Goal: Information Seeking & Learning: Check status

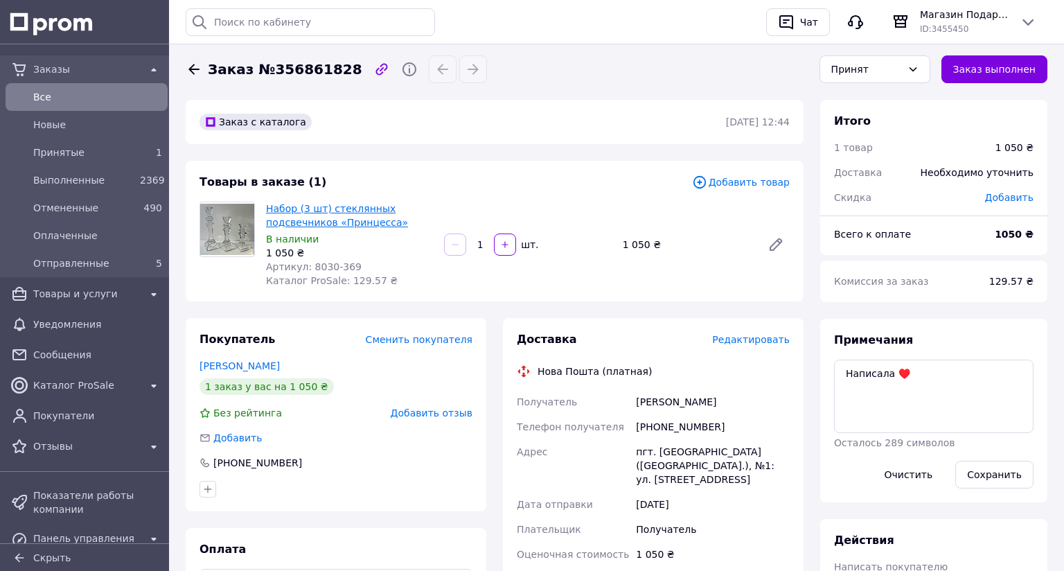
click at [310, 218] on link "Набор (3 шт) стеклянных подсвечников «Принцесса»" at bounding box center [337, 215] width 142 height 25
click at [339, 224] on link "Набор (3 шт) стеклянных подсвечников «Принцесса»" at bounding box center [337, 215] width 142 height 25
click at [71, 148] on span "Принятые" at bounding box center [83, 152] width 101 height 14
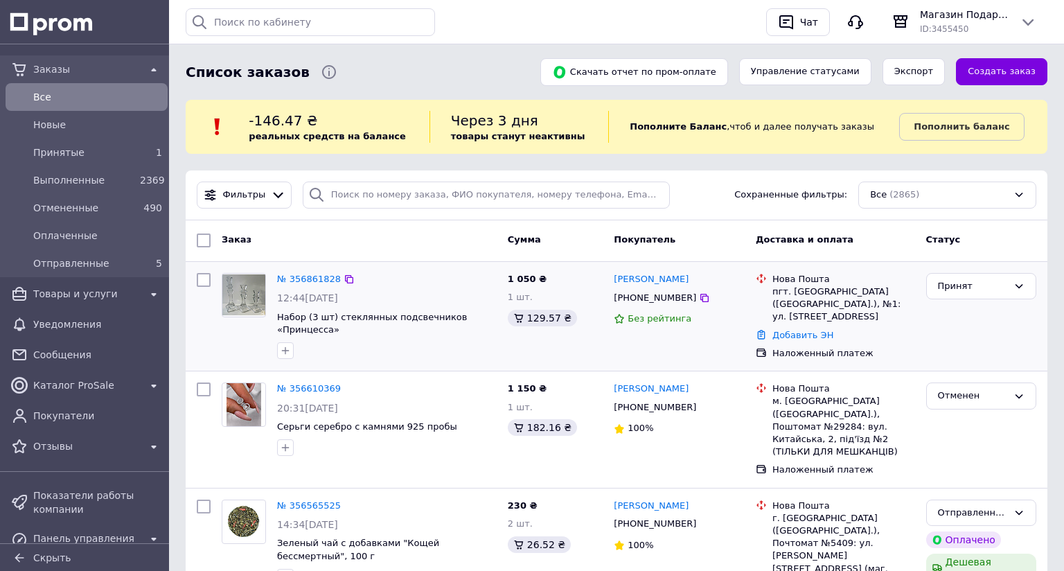
drag, startPoint x: 285, startPoint y: 348, endPoint x: 299, endPoint y: 346, distance: 14.1
click at [285, 349] on icon "button" at bounding box center [285, 350] width 11 height 11
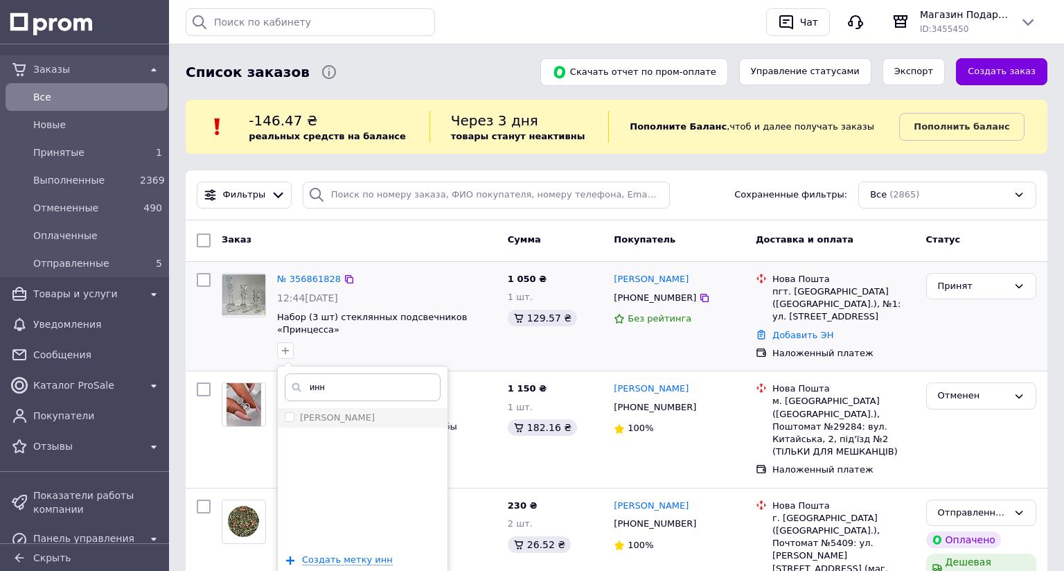
type input "инн"
click at [355, 423] on li "[PERSON_NAME]" at bounding box center [363, 417] width 170 height 19
checkbox input "true"
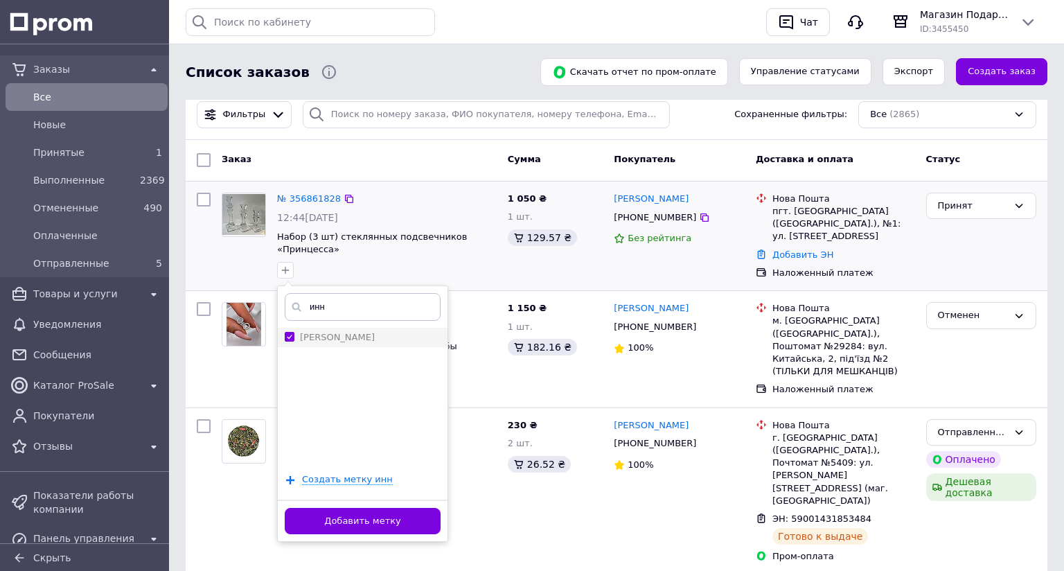
scroll to position [139, 0]
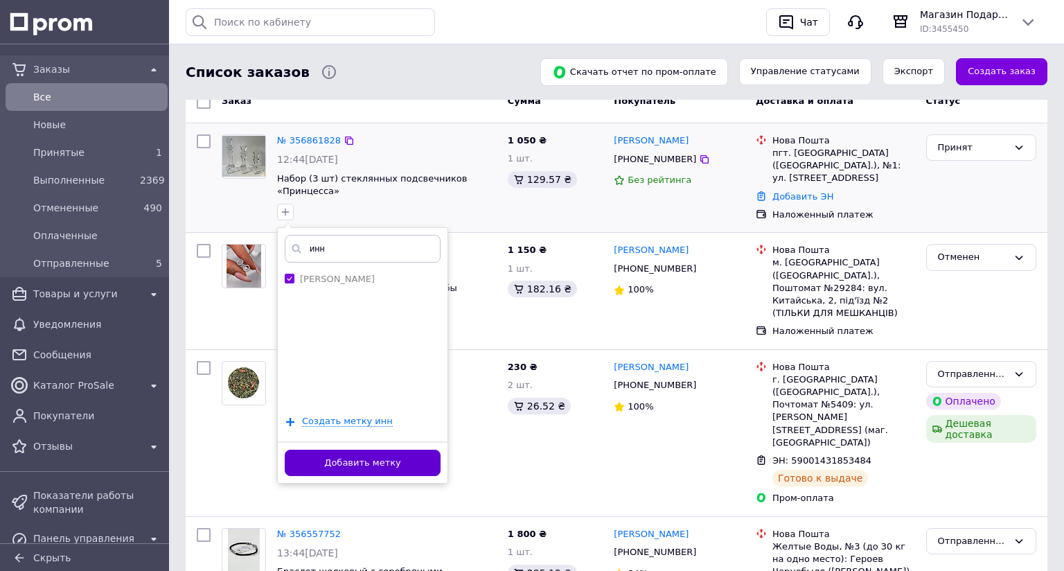
click at [376, 465] on button "Добавить метку" at bounding box center [363, 463] width 156 height 27
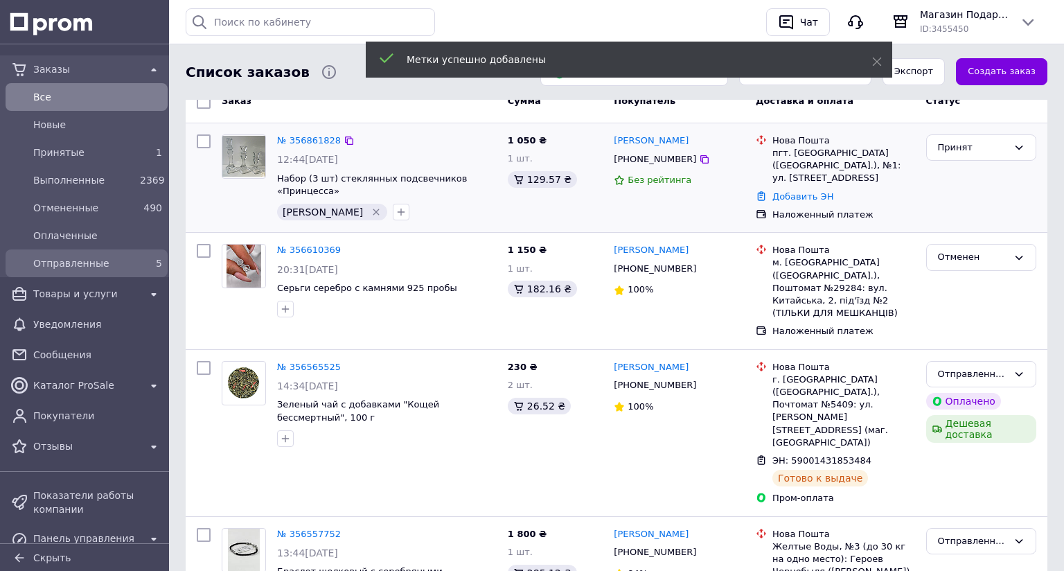
click at [81, 263] on span "Отправленные" at bounding box center [83, 263] width 101 height 14
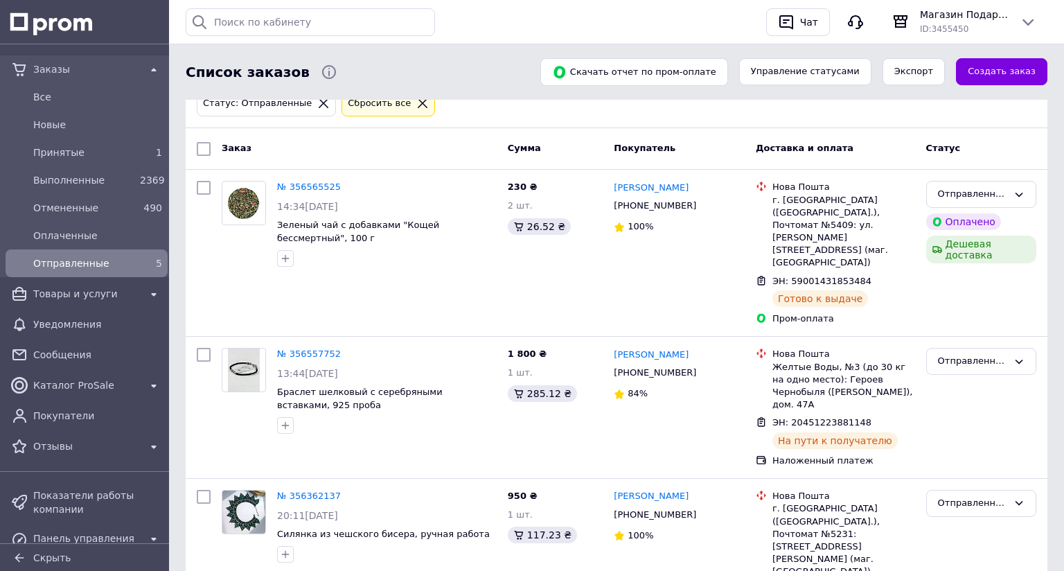
scroll to position [305, 0]
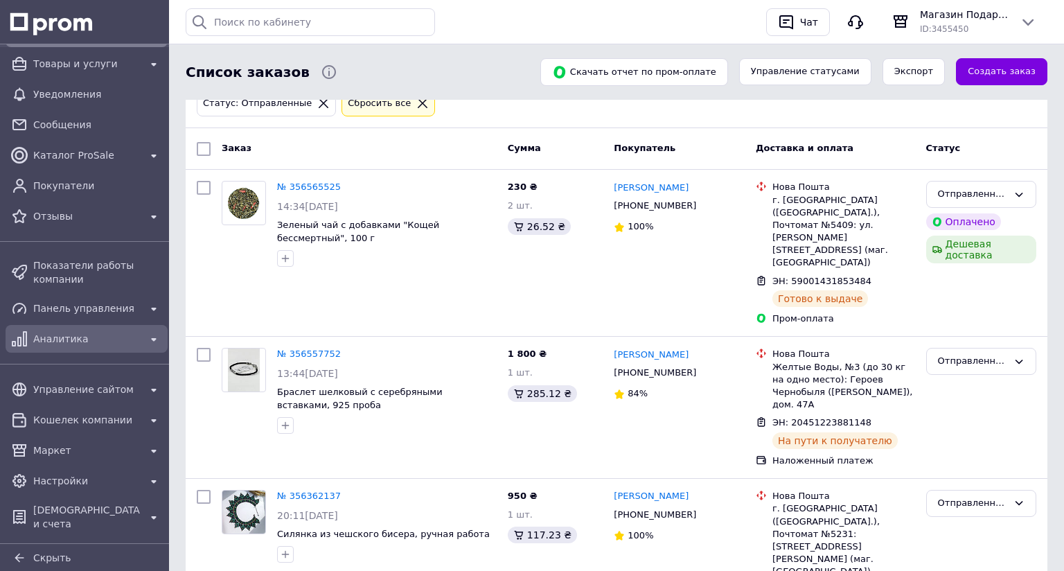
click at [74, 329] on div "Аналитика" at bounding box center [86, 338] width 112 height 19
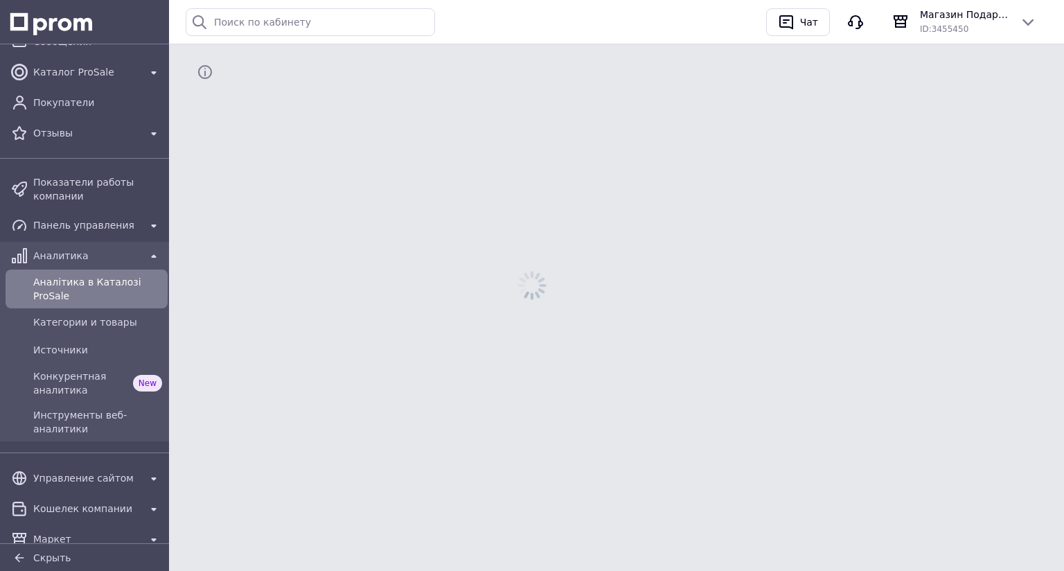
scroll to position [112, 0]
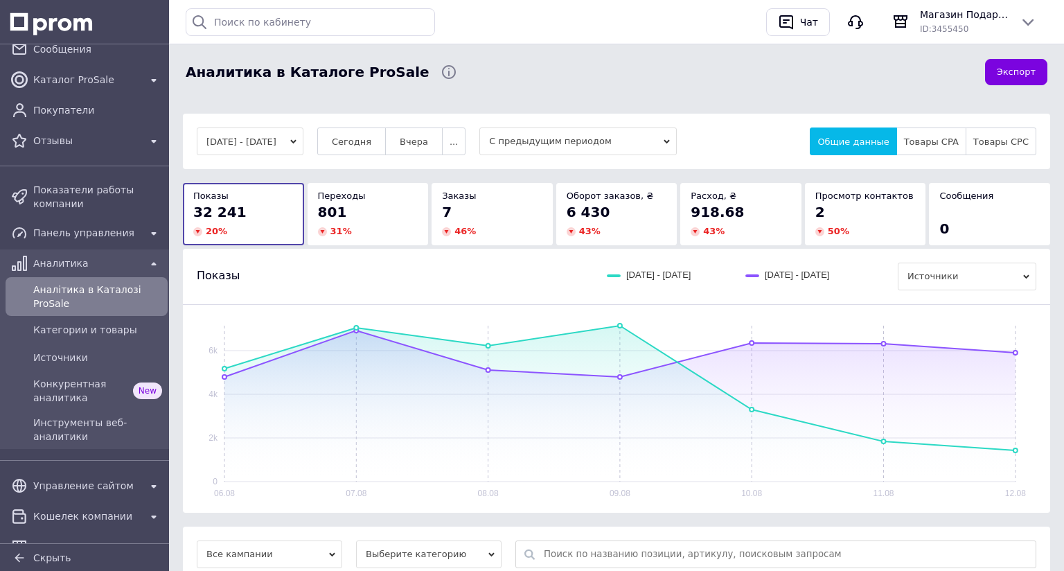
click at [303, 143] on button "[DATE] - [DATE]" at bounding box center [250, 141] width 107 height 28
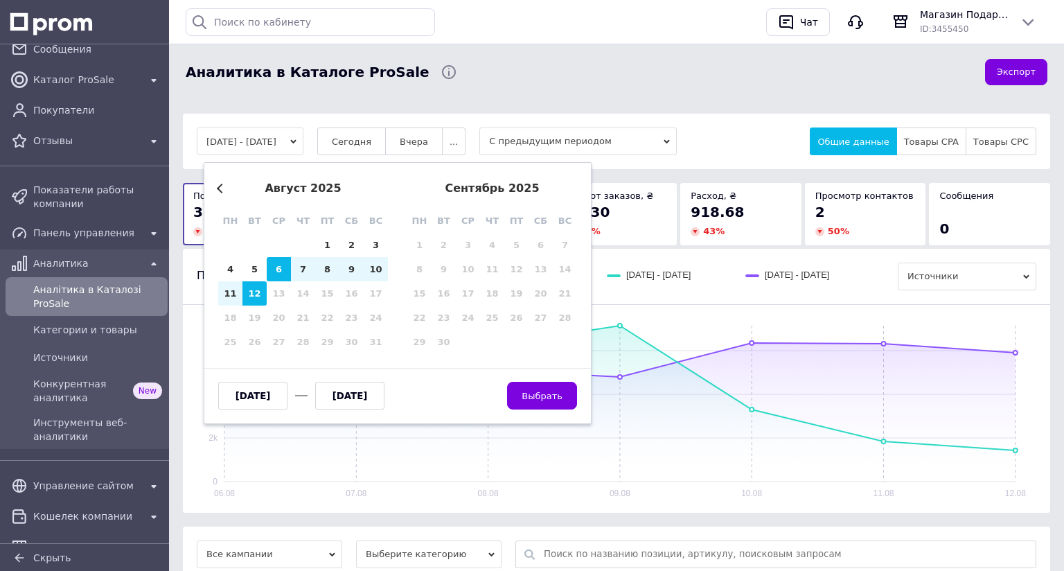
click at [313, 237] on div "28 29 30 31 1 2 3" at bounding box center [303, 245] width 170 height 24
click at [327, 246] on div "1" at bounding box center [327, 245] width 24 height 24
type input "[DATE]"
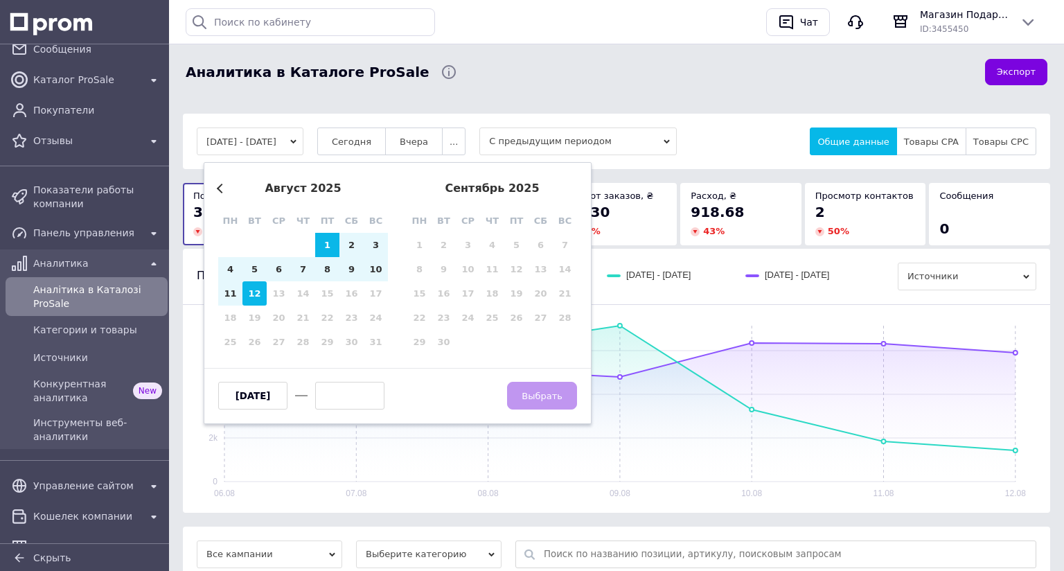
click at [265, 291] on div "12" at bounding box center [254, 293] width 24 height 24
type input "[DATE]"
drag, startPoint x: 552, startPoint y: 395, endPoint x: 501, endPoint y: 312, distance: 97.3
click at [552, 393] on span "Выбрать" at bounding box center [542, 396] width 41 height 10
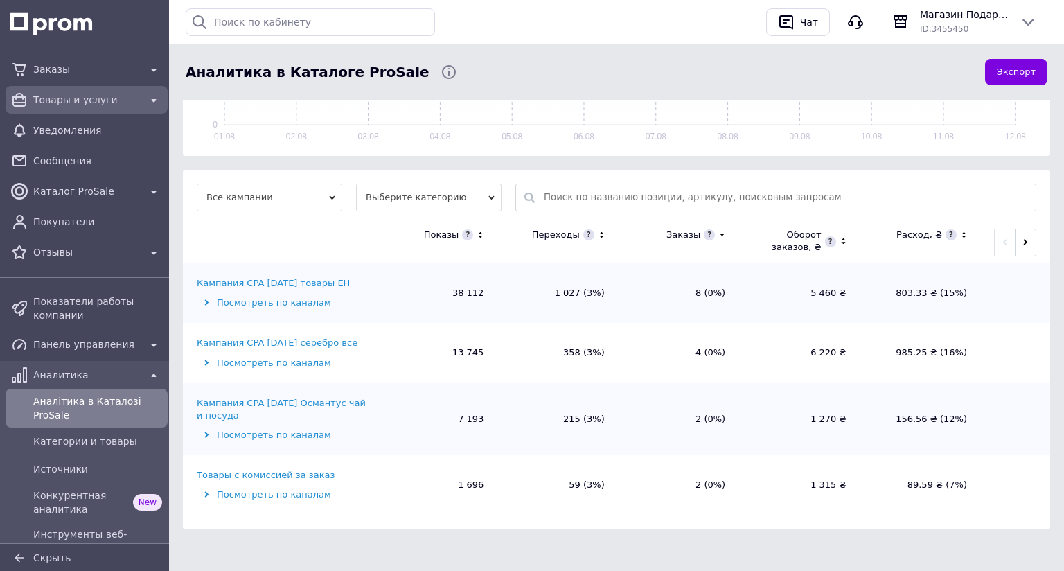
click at [78, 102] on span "Товары и услуги" at bounding box center [86, 100] width 107 height 14
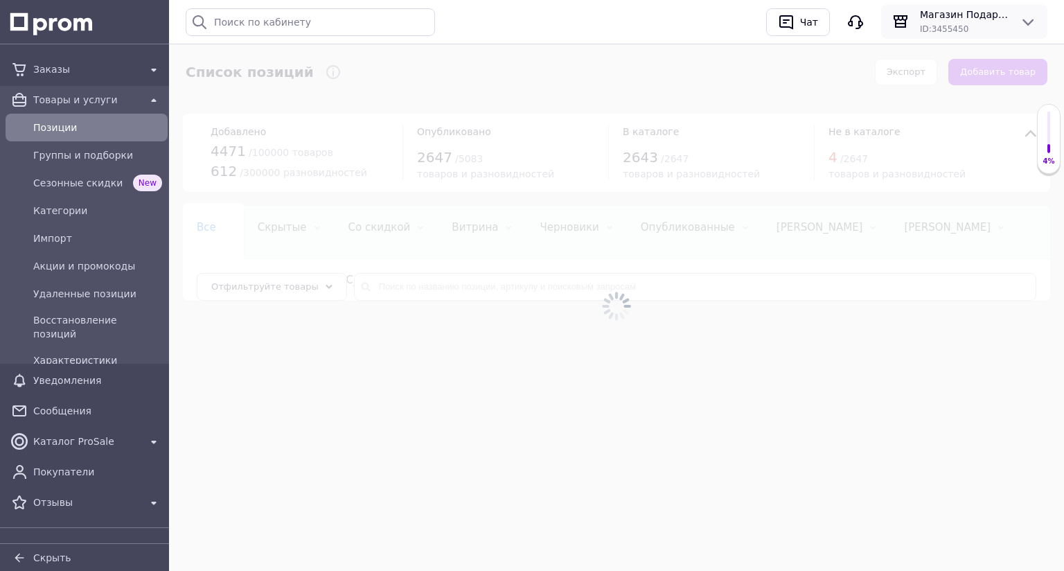
click at [1033, 19] on icon at bounding box center [1028, 22] width 17 height 17
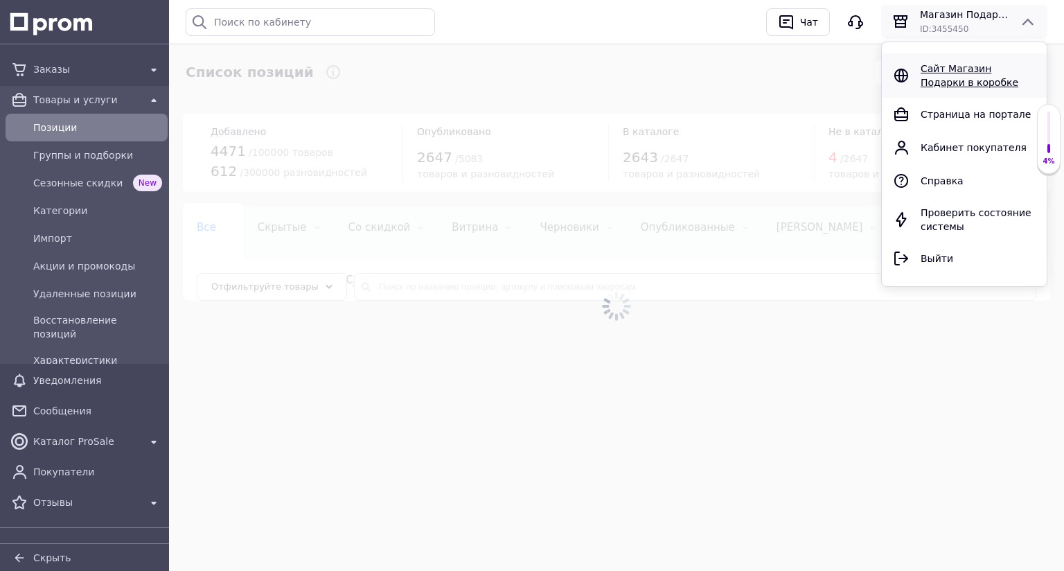
click at [957, 65] on span "Сайт Магазин Подарки в коробке" at bounding box center [970, 75] width 98 height 25
